Goal: Information Seeking & Learning: Learn about a topic

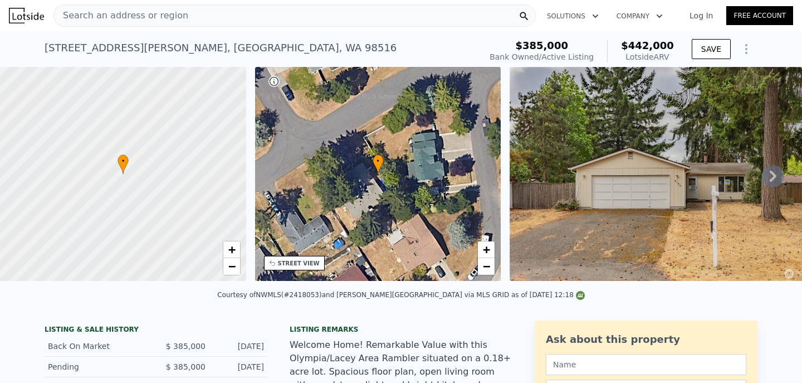
click at [775, 172] on icon at bounding box center [773, 176] width 22 height 22
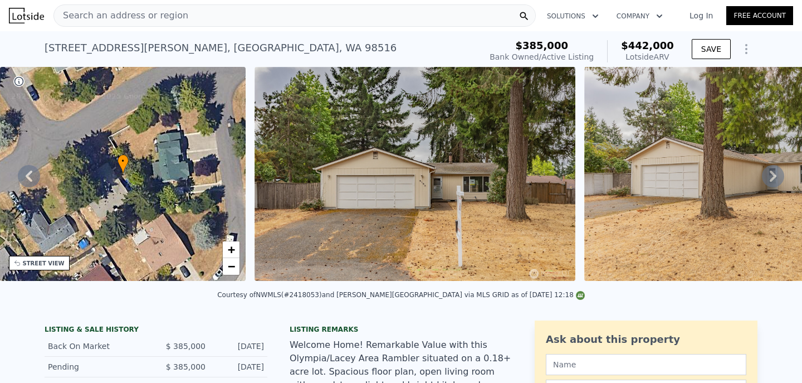
click at [775, 173] on icon at bounding box center [773, 176] width 22 height 22
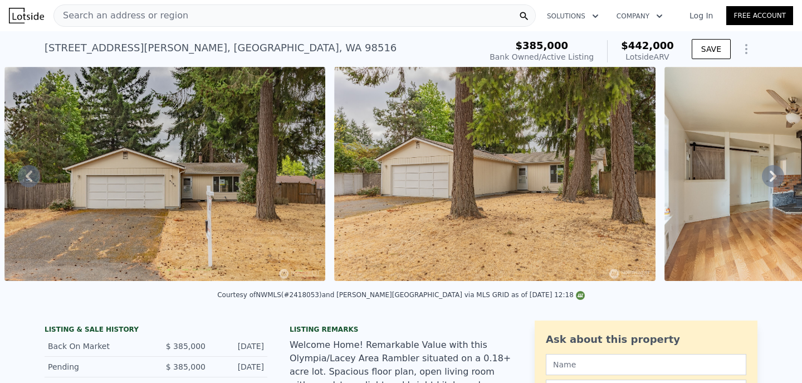
click at [775, 173] on icon at bounding box center [773, 176] width 22 height 22
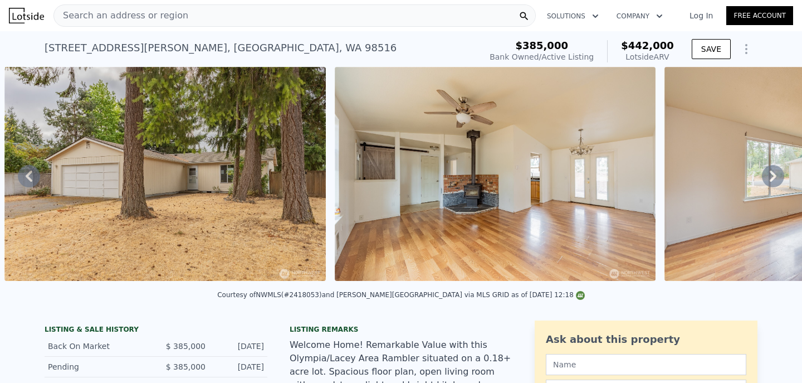
click at [775, 173] on icon at bounding box center [773, 176] width 22 height 22
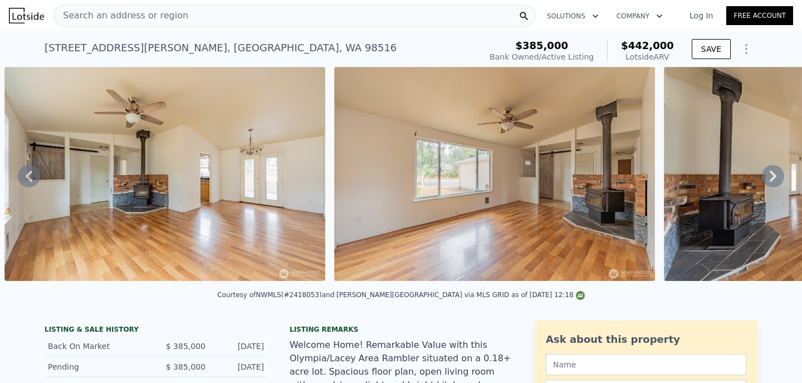
click at [775, 173] on icon at bounding box center [773, 176] width 22 height 22
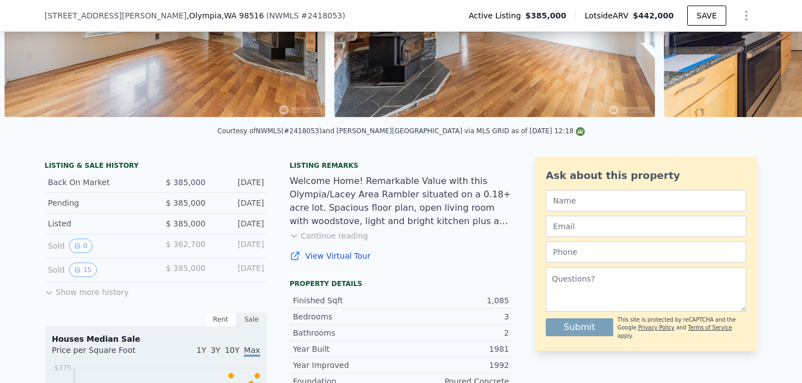
scroll to position [176, 0]
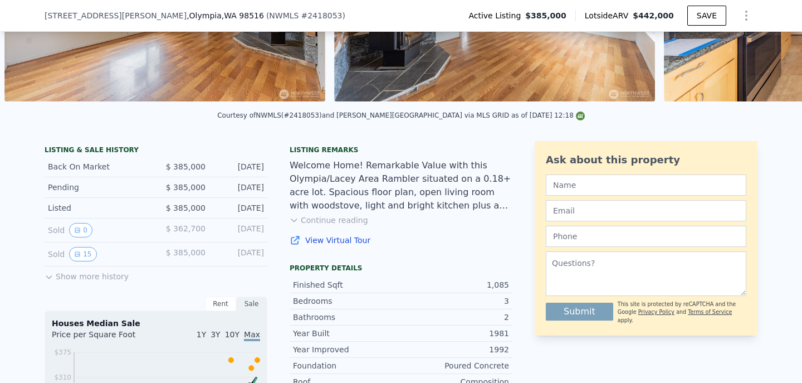
click at [341, 217] on button "Continue reading" at bounding box center [329, 220] width 79 height 11
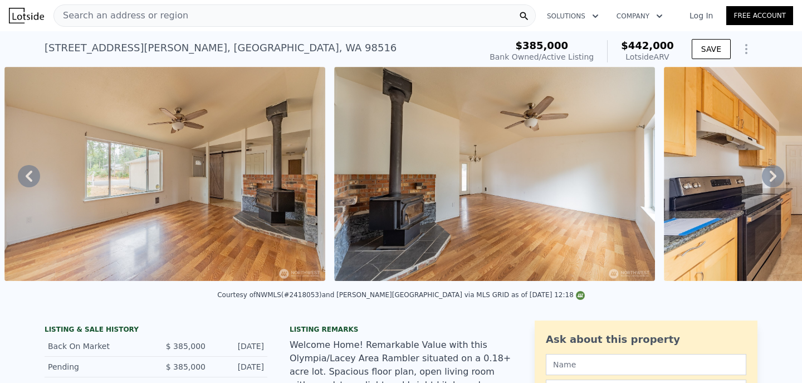
scroll to position [0, 0]
click at [780, 172] on icon at bounding box center [773, 176] width 22 height 22
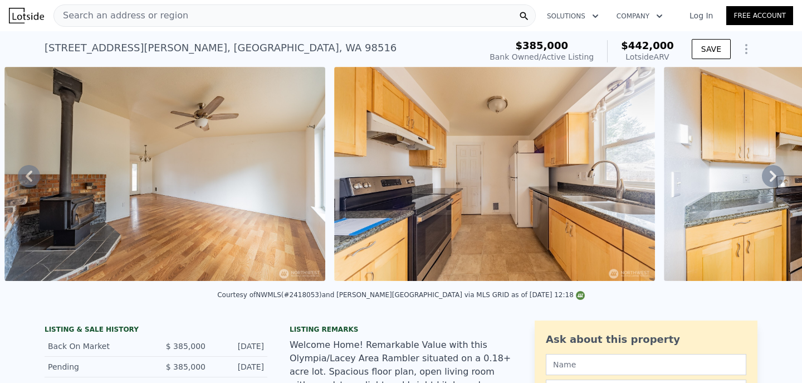
click at [780, 173] on icon at bounding box center [773, 176] width 22 height 22
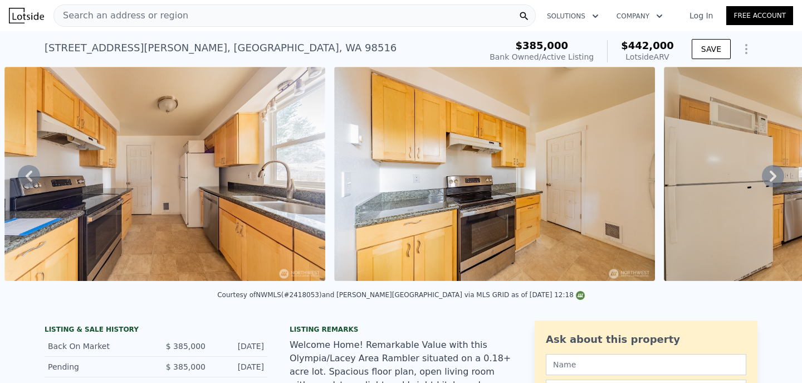
click at [780, 173] on icon at bounding box center [773, 176] width 22 height 22
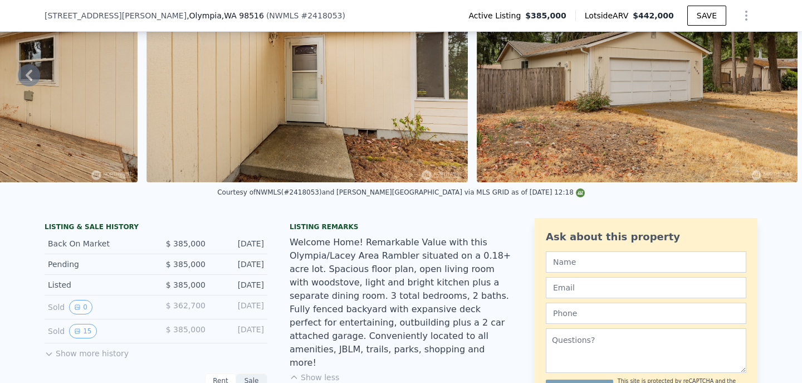
scroll to position [0, 8616]
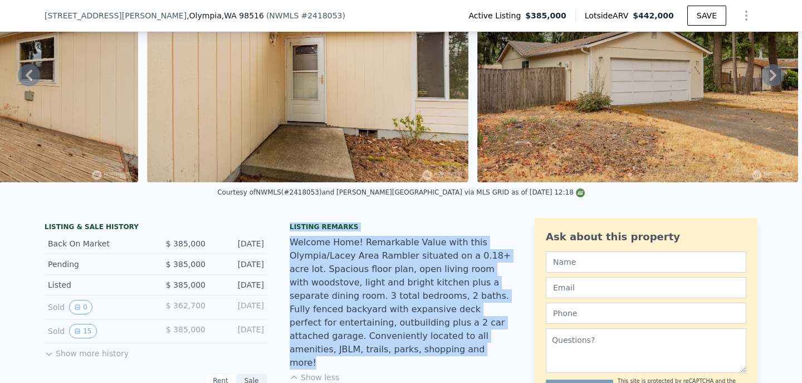
drag, startPoint x: 290, startPoint y: 226, endPoint x: 338, endPoint y: 353, distance: 136.0
click at [338, 353] on div "Listing remarks Welcome Home! Remarkable Value with this Olympia/Lacey Area Ram…" at bounding box center [401, 319] width 223 height 194
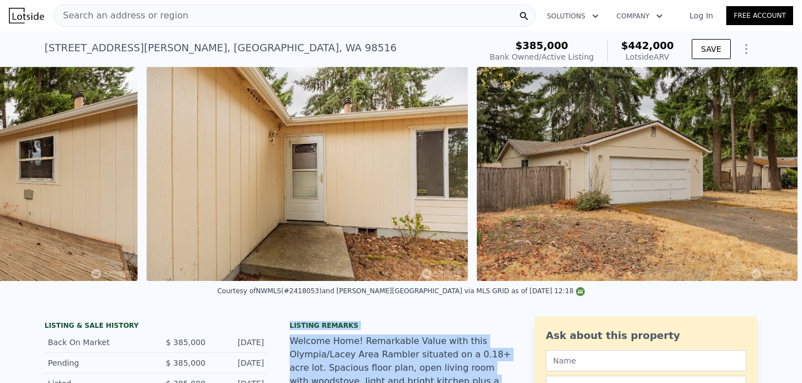
scroll to position [0, 8616]
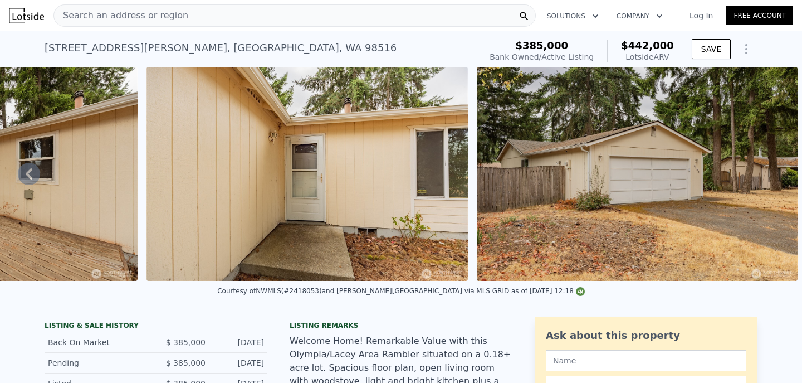
click at [180, 12] on div "Search an address or region" at bounding box center [294, 15] width 483 height 22
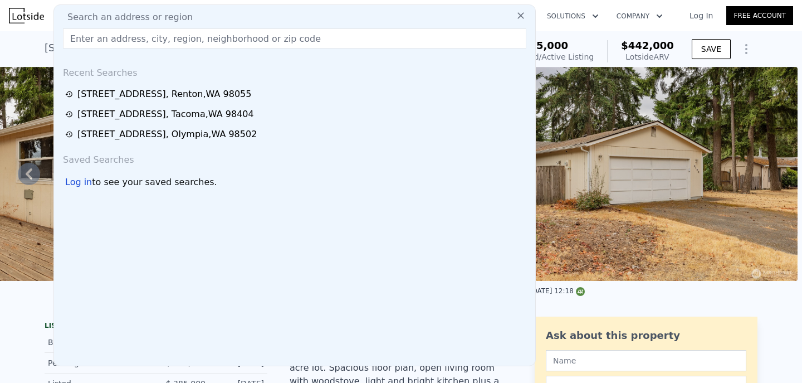
click at [18, 41] on div "[STREET_ADDRESS][PERSON_NAME] Bank Owned / Active at $385k (~ARV $442k ) $385,0…" at bounding box center [401, 49] width 802 height 36
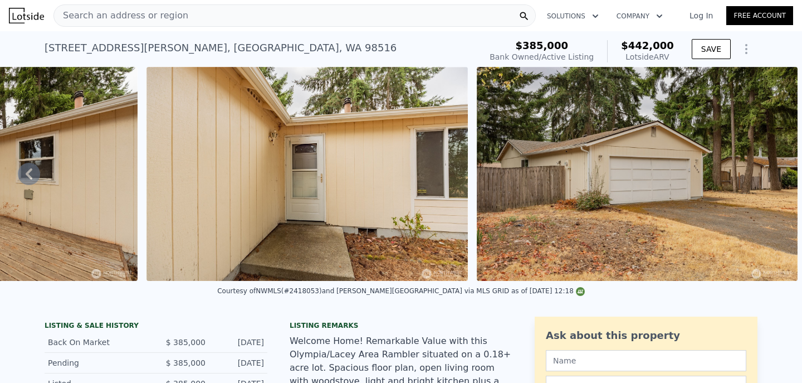
scroll to position [0, 0]
